Goal: Task Accomplishment & Management: Manage account settings

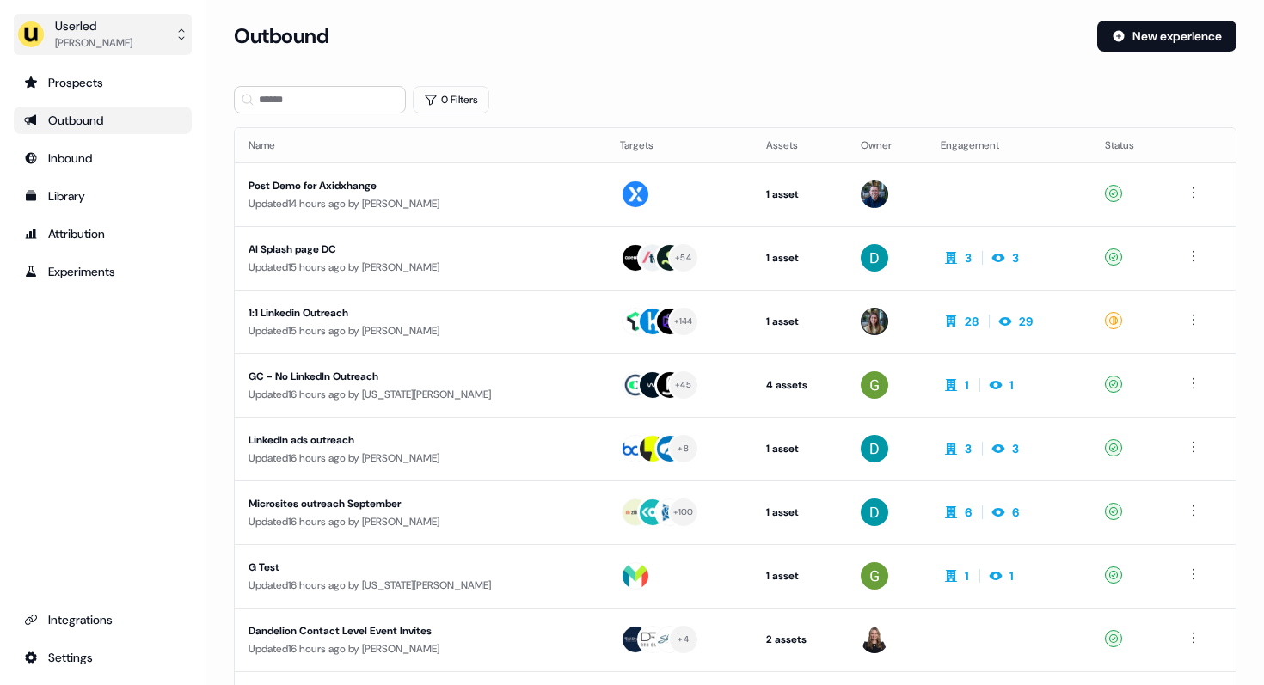
click at [120, 46] on div "[PERSON_NAME]" at bounding box center [93, 42] width 77 height 17
click at [102, 53] on button "Userled [PERSON_NAME]" at bounding box center [103, 34] width 178 height 41
click at [104, 31] on div "Userled" at bounding box center [93, 25] width 77 height 17
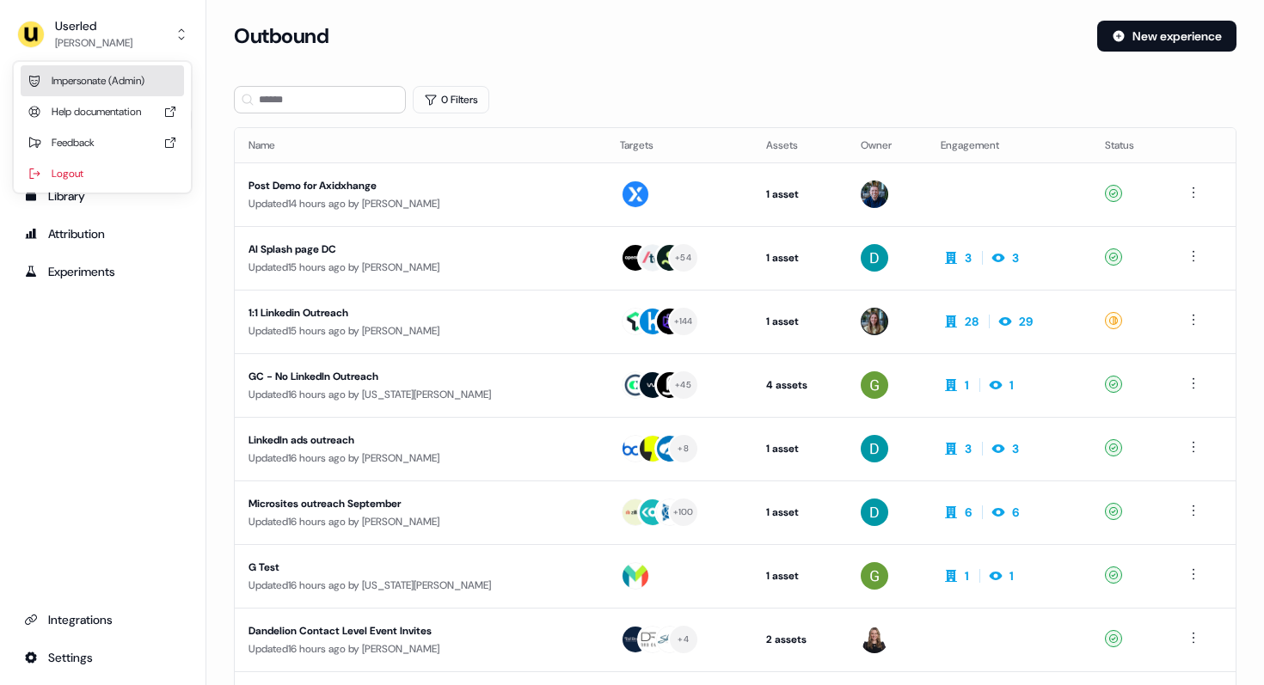
click at [95, 77] on div "Impersonate (Admin)" at bounding box center [102, 80] width 163 height 31
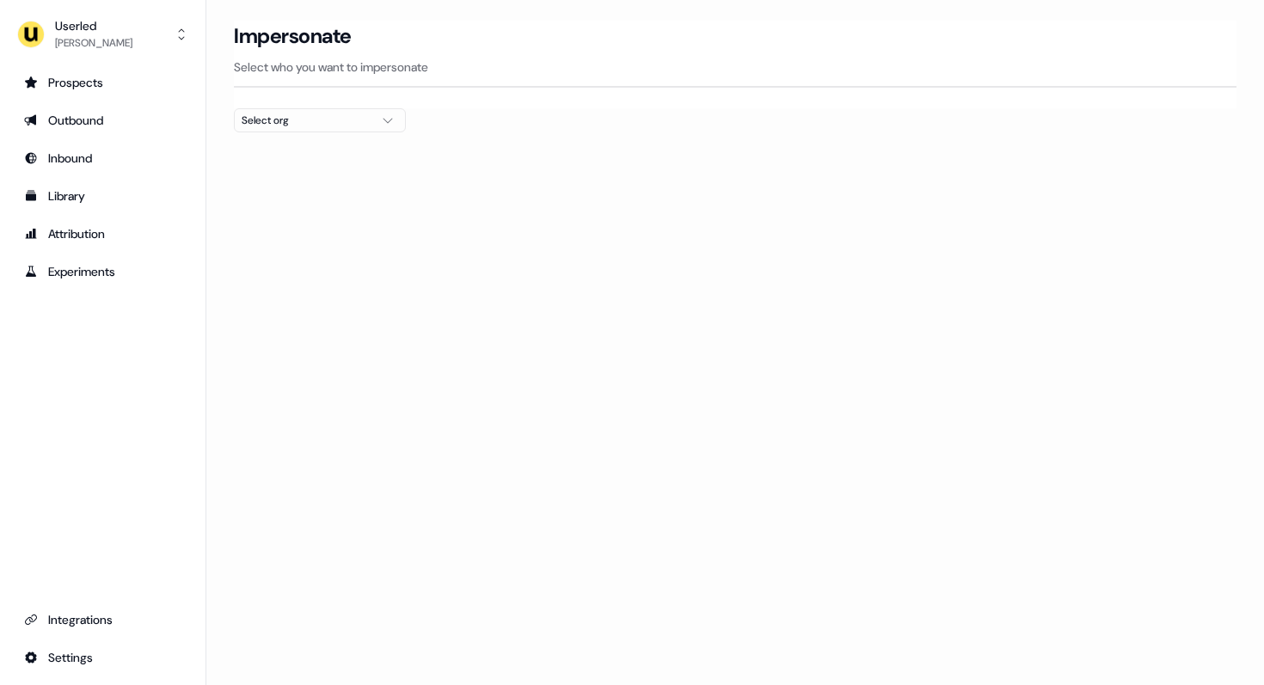
click at [310, 120] on div "Select org" at bounding box center [306, 120] width 129 height 17
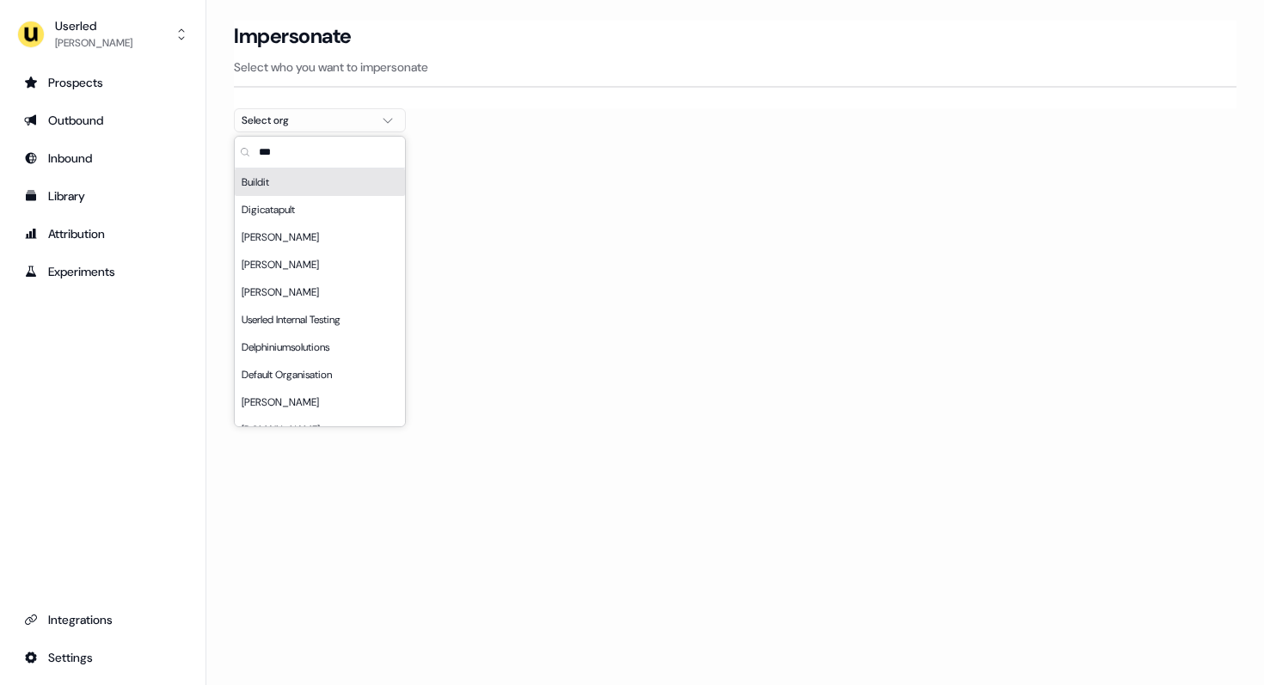
type input "****"
click at [261, 186] on div "Beavr" at bounding box center [320, 183] width 170 height 28
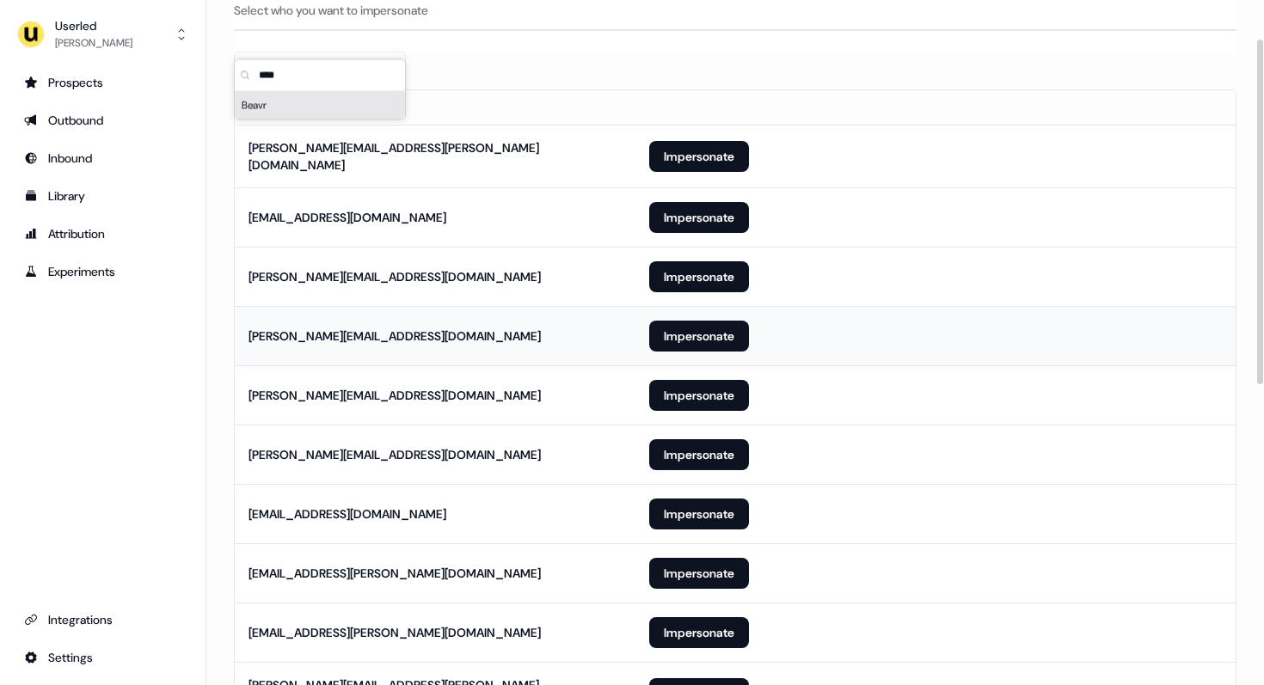
scroll to position [29, 0]
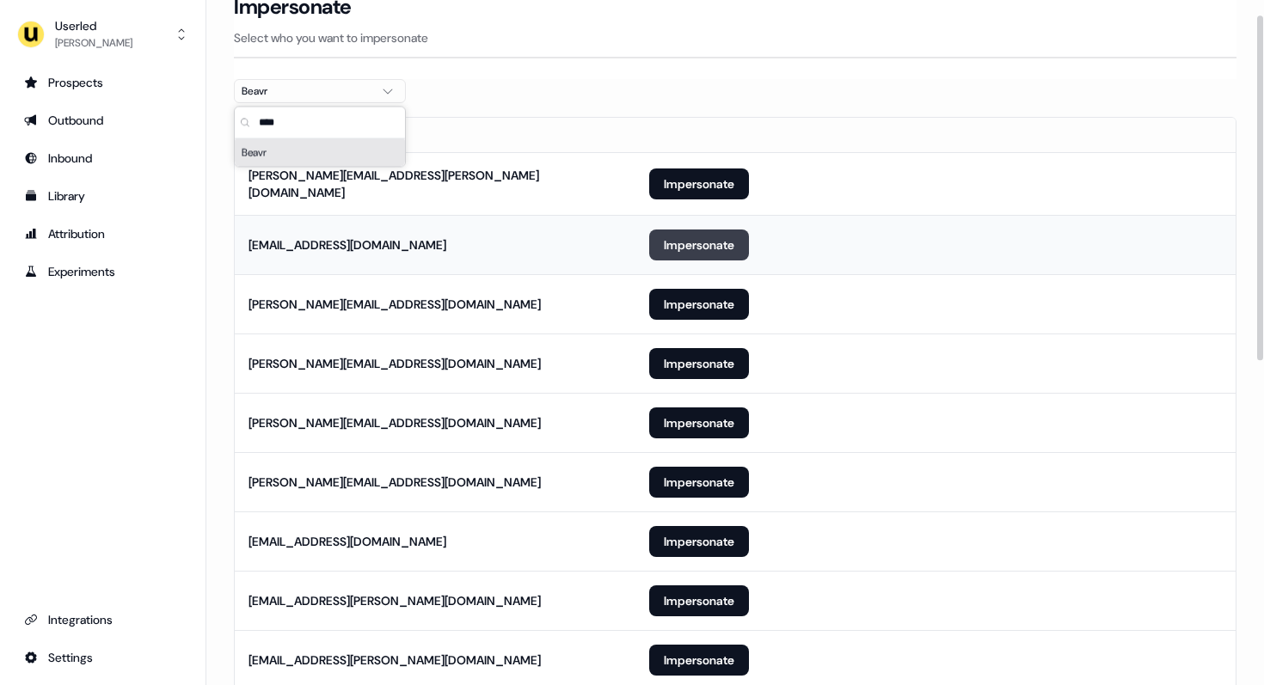
click at [704, 254] on button "Impersonate" at bounding box center [699, 245] width 100 height 31
